Goal: Information Seeking & Learning: Learn about a topic

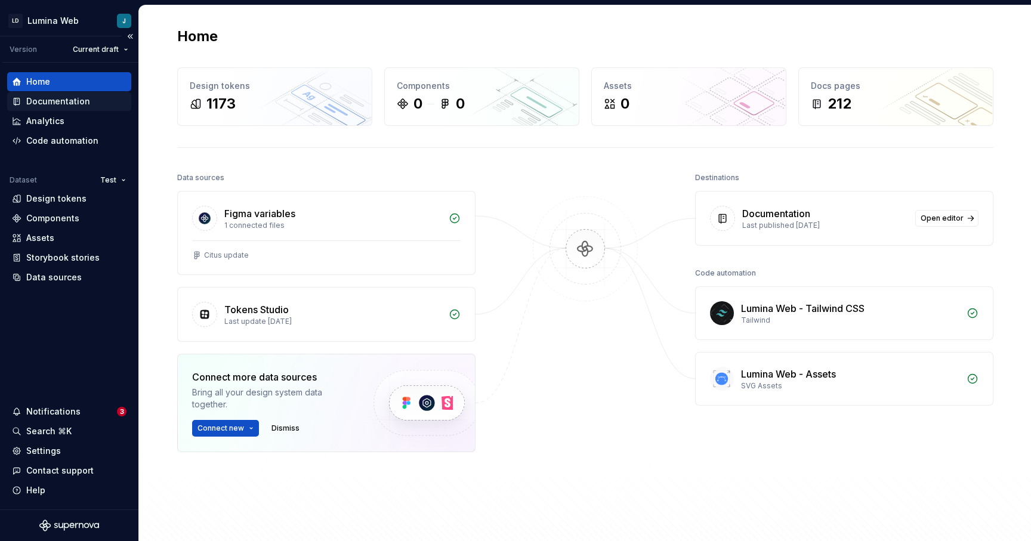
click at [54, 104] on div "Documentation" at bounding box center [58, 101] width 64 height 12
click at [64, 106] on div "Documentation" at bounding box center [58, 101] width 64 height 12
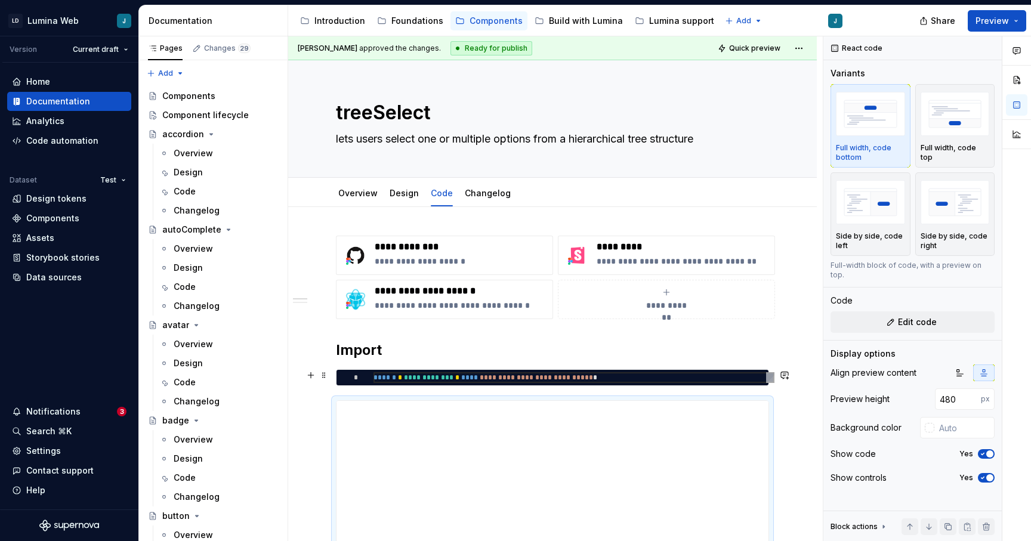
scroll to position [364, 0]
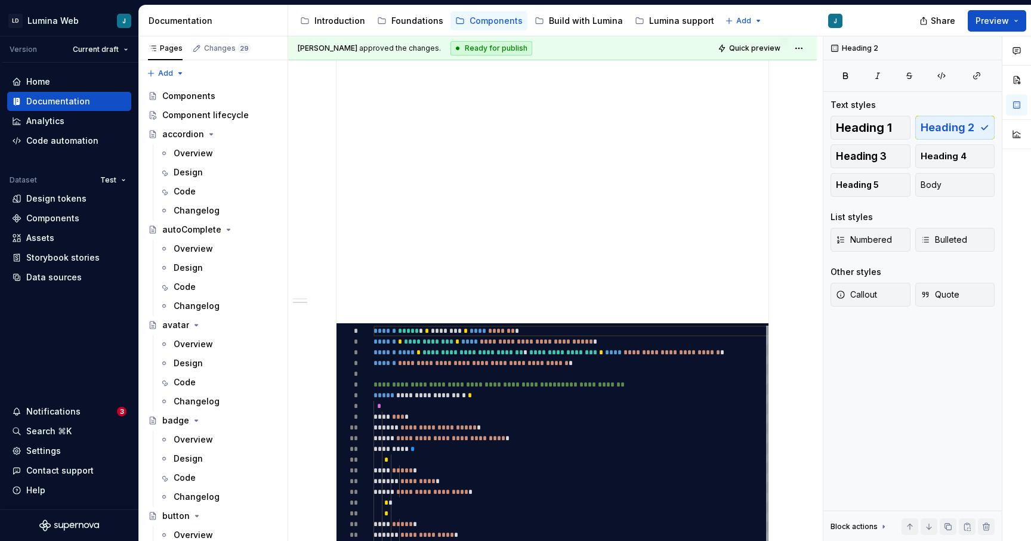
scroll to position [551, 0]
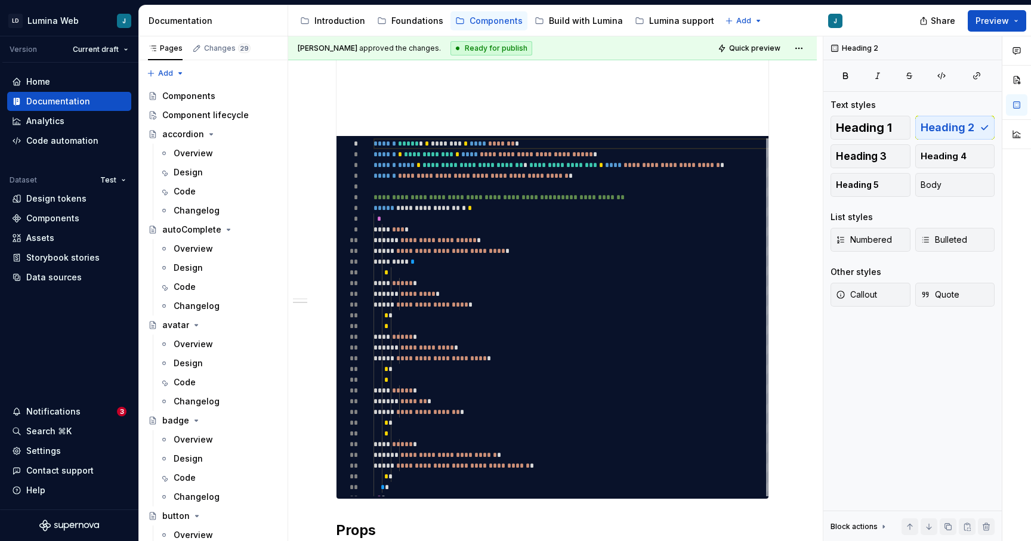
type textarea "*"
